Goal: Information Seeking & Learning: Check status

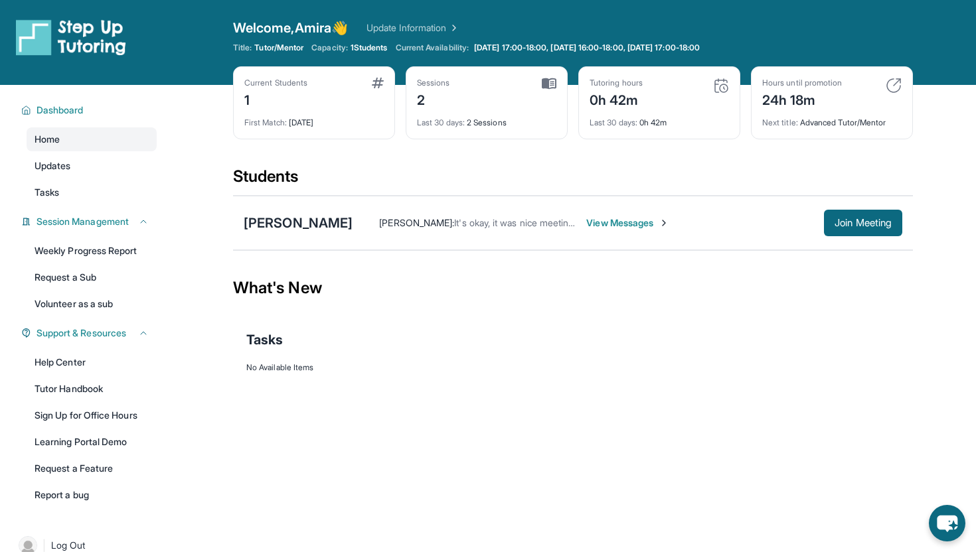
click at [676, 83] on div "Tutoring hours 0h 42m" at bounding box center [658, 94] width 139 height 32
click at [730, 87] on div "Tutoring hours 0h 42m Last 30 days : 0h 42m" at bounding box center [659, 102] width 162 height 73
click at [725, 87] on img at bounding box center [721, 86] width 16 height 16
